Goal: Transaction & Acquisition: Purchase product/service

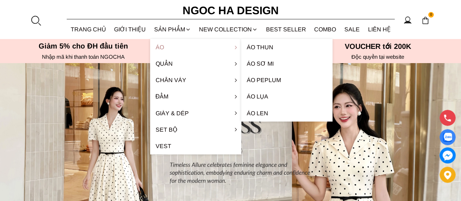
click at [162, 49] on link "Áo" at bounding box center [195, 47] width 91 height 16
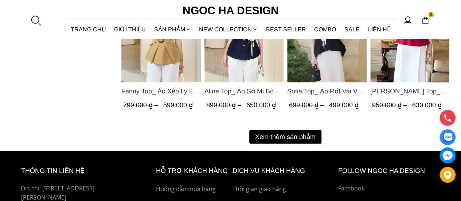
scroll to position [1019, 0]
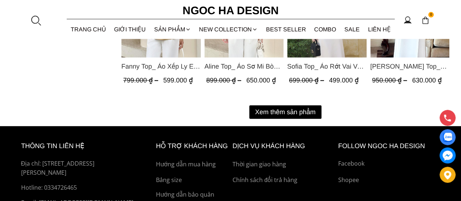
click at [295, 109] on button "Xem thêm sản phẩm" at bounding box center [285, 111] width 72 height 13
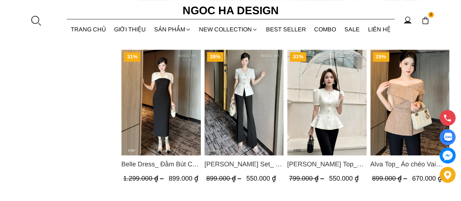
scroll to position [1519, 0]
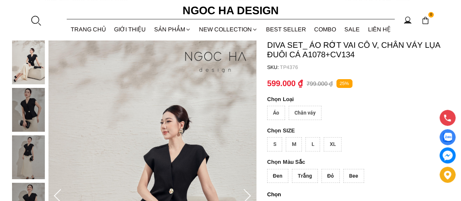
scroll to position [87, 0]
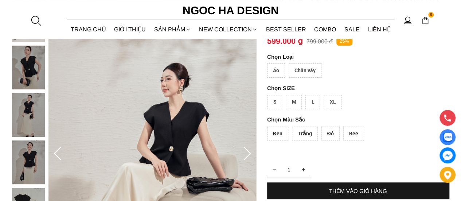
click at [301, 66] on div "Chân váy" at bounding box center [305, 70] width 33 height 14
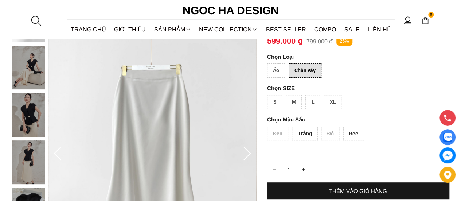
click at [27, 69] on img at bounding box center [28, 68] width 33 height 44
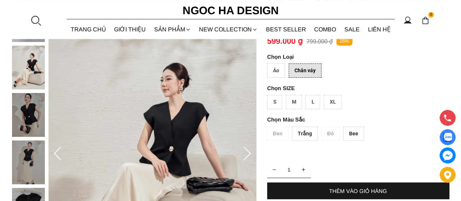
click at [23, 113] on img at bounding box center [28, 115] width 33 height 44
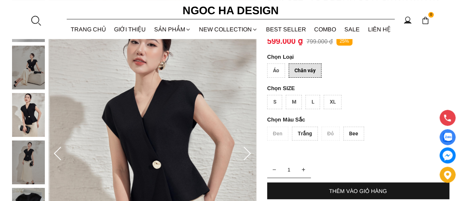
click at [20, 154] on img at bounding box center [28, 162] width 33 height 44
